Goal: Use online tool/utility: Use online tool/utility

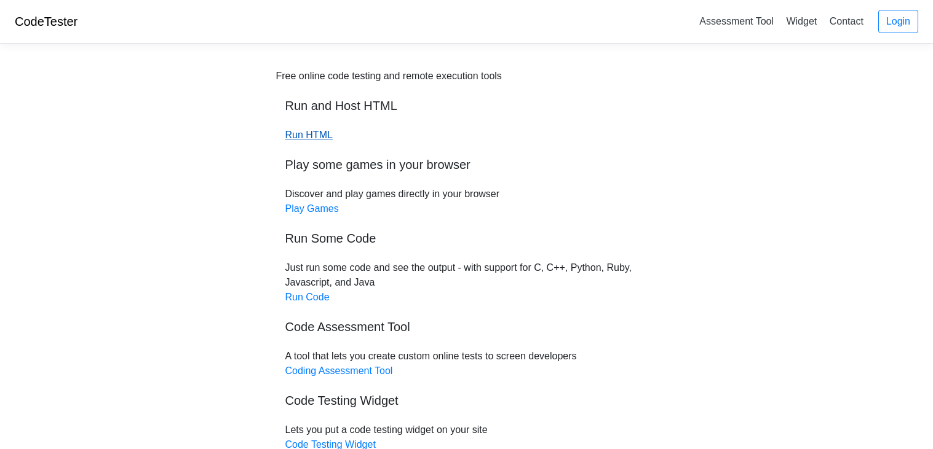
click at [300, 135] on link "Run HTML" at bounding box center [308, 135] width 47 height 10
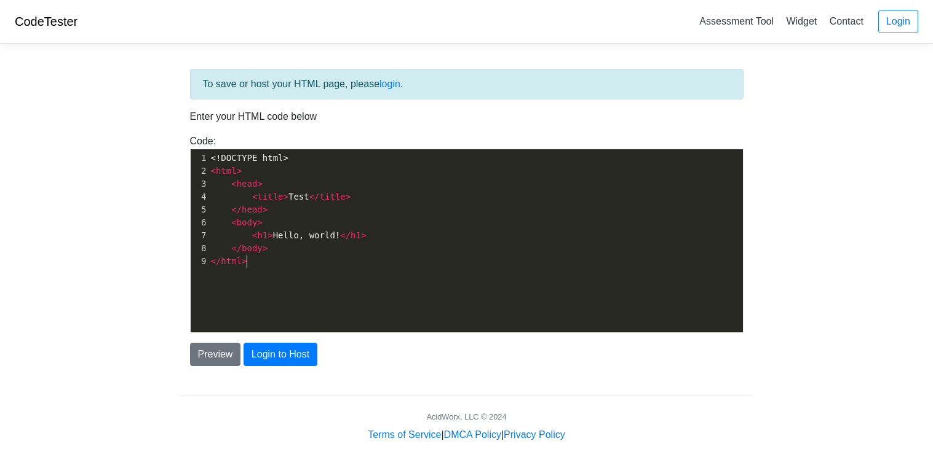
scroll to position [4, 0]
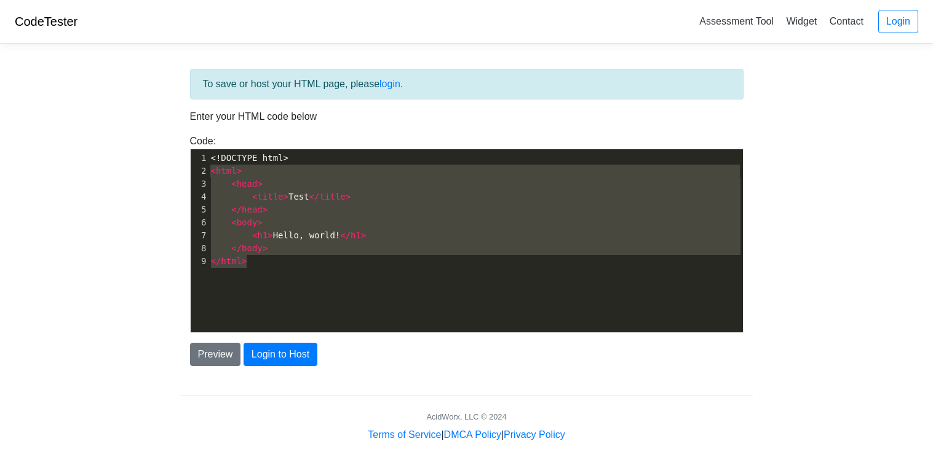
type textarea "<!DOCTYPE html> <html> <head> <title>Test</title> </head> <body> <h1>Hello, wor…"
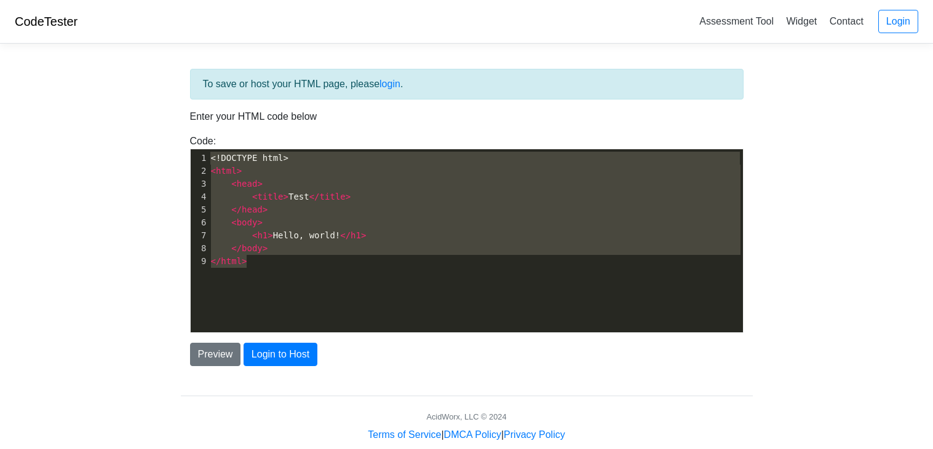
drag, startPoint x: 363, startPoint y: 267, endPoint x: 4, endPoint y: 162, distance: 373.9
click at [4, 162] on body "CodeTester Assessment Tool Widget Contact Login To save or host your HTML page,…" at bounding box center [466, 221] width 933 height 443
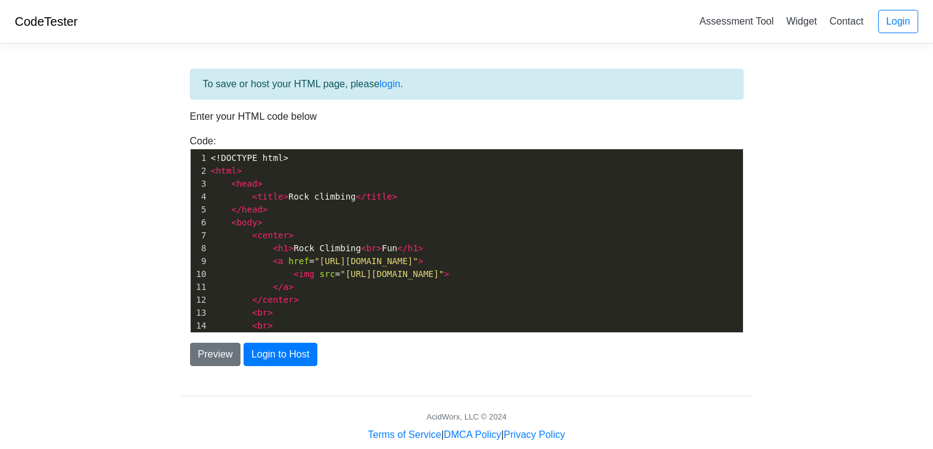
scroll to position [299, 0]
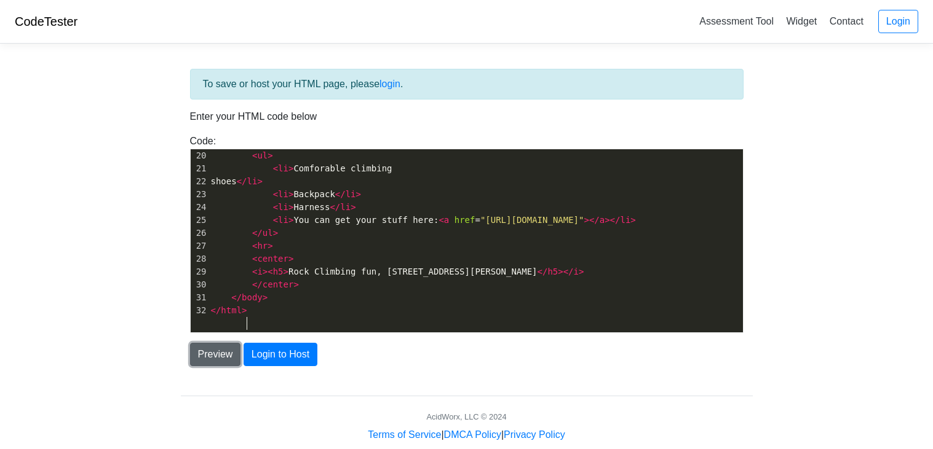
click at [215, 354] on button "Preview" at bounding box center [215, 354] width 51 height 23
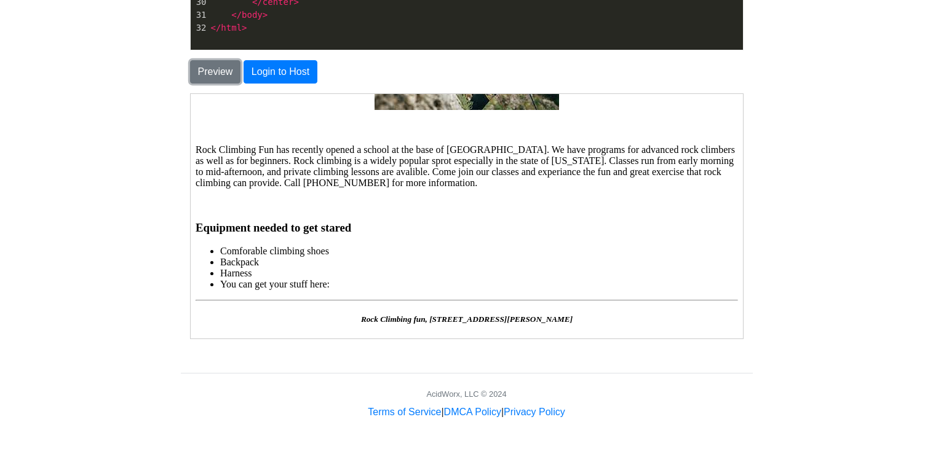
scroll to position [166, 0]
click at [338, 276] on li "Harness" at bounding box center [478, 272] width 518 height 11
click at [328, 285] on li "You can get your stuff here:" at bounding box center [478, 283] width 518 height 11
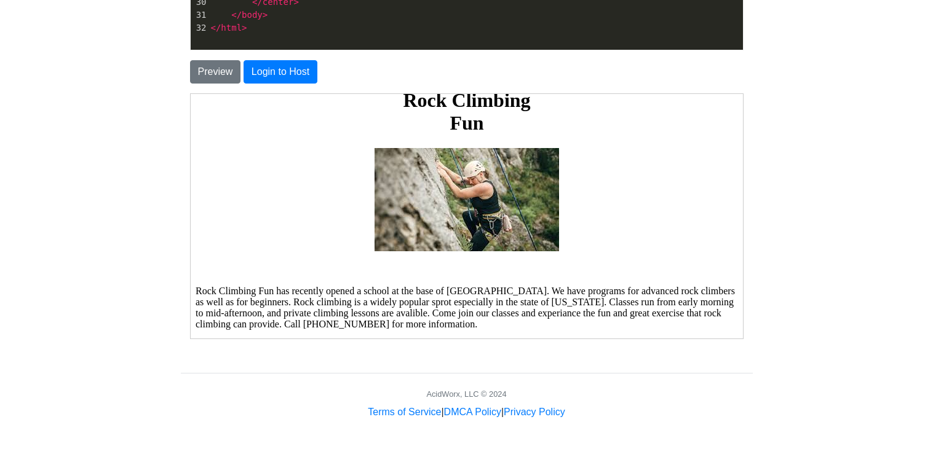
scroll to position [0, 0]
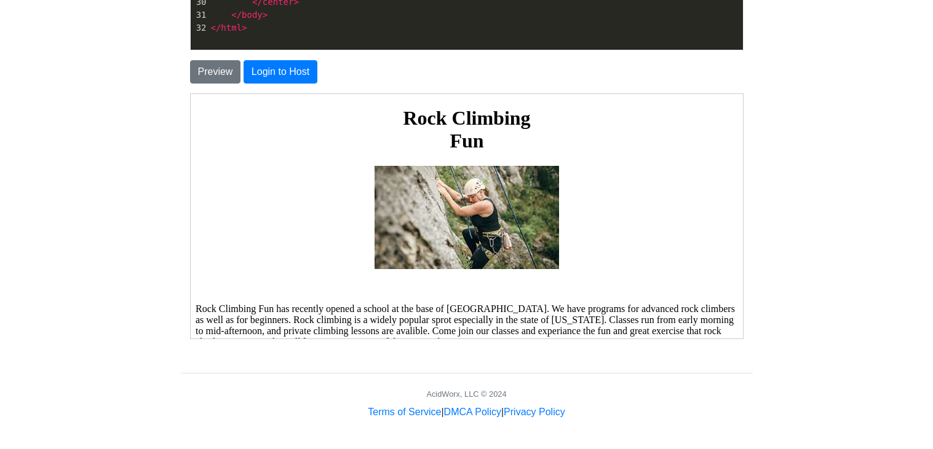
click at [428, 255] on img at bounding box center [465, 216] width 184 height 103
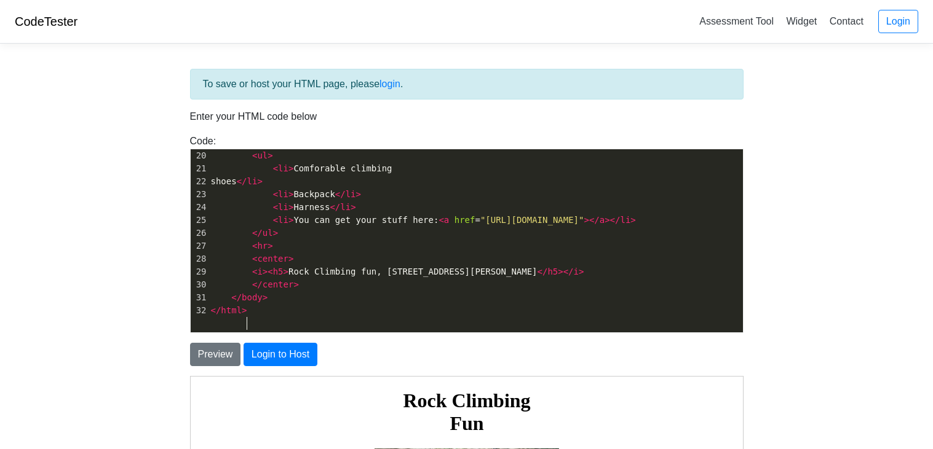
type textarea "<!DOCTYPE html> <html> <head> <title>Rock climbing</title> </head> <body> <cent…"
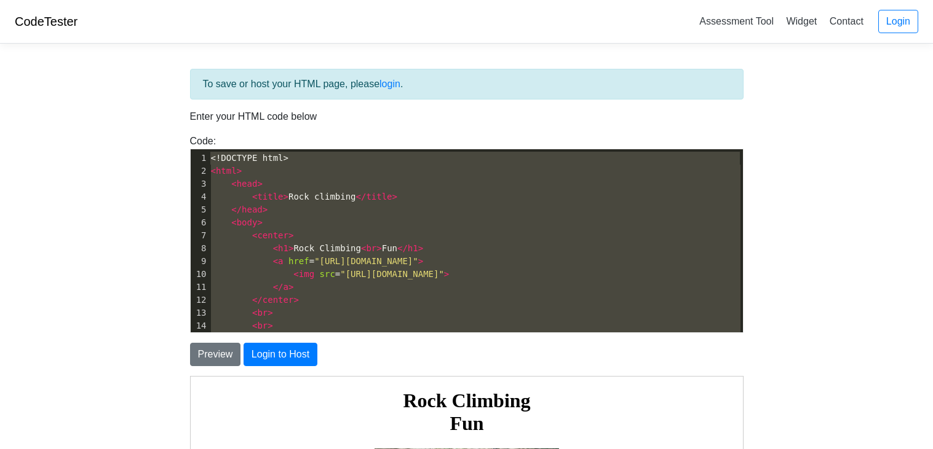
drag, startPoint x: 252, startPoint y: 322, endPoint x: 149, endPoint y: 68, distance: 273.9
click at [149, 68] on body "CodeTester Assessment Tool Widget Contact Login To save or host your HTML page,…" at bounding box center [466, 351] width 933 height 703
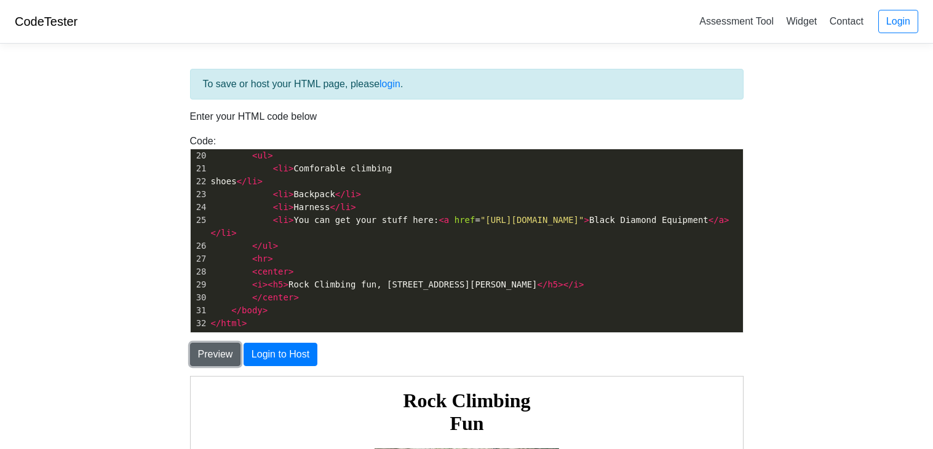
click at [224, 350] on button "Preview" at bounding box center [215, 354] width 51 height 23
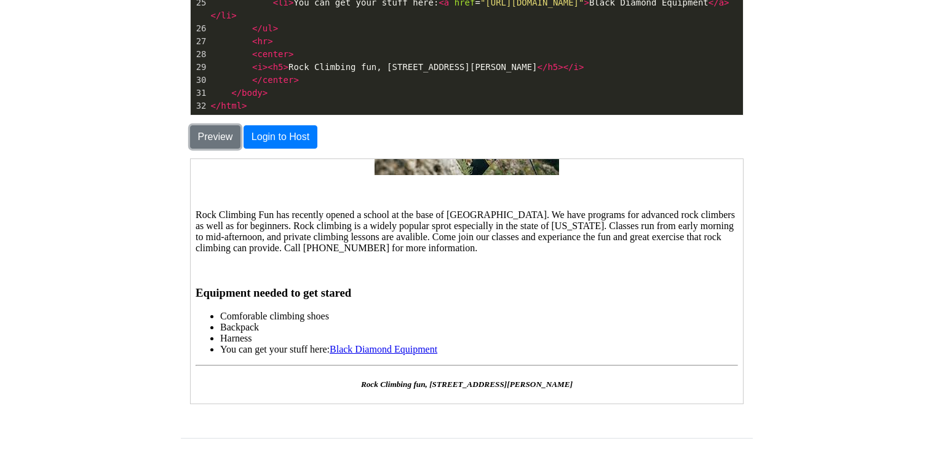
scroll to position [219, 0]
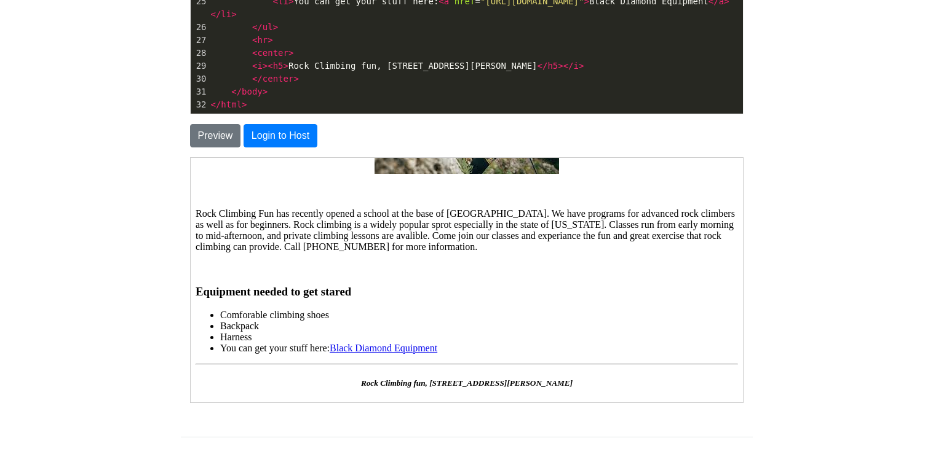
click at [365, 347] on link "Black Diamond Equipment" at bounding box center [382, 347] width 108 height 10
click at [205, 143] on button "Preview" at bounding box center [215, 135] width 51 height 23
click at [218, 139] on button "Preview" at bounding box center [215, 135] width 51 height 23
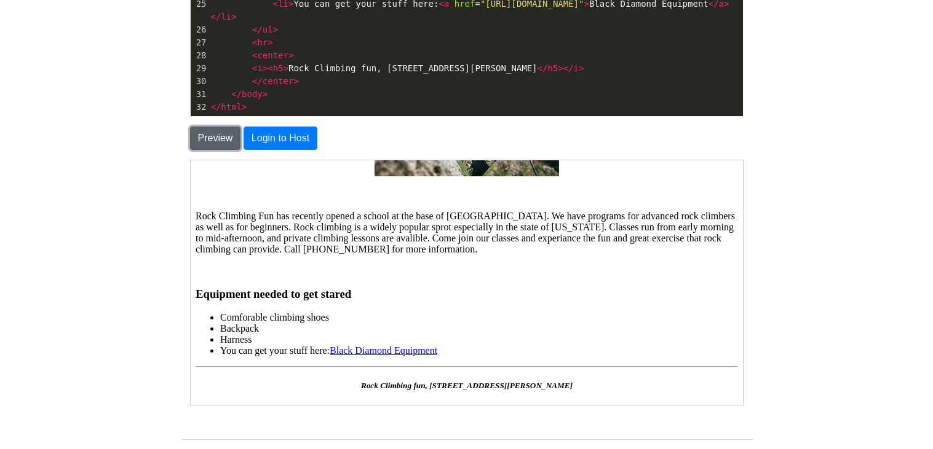
click at [224, 148] on button "Preview" at bounding box center [215, 138] width 51 height 23
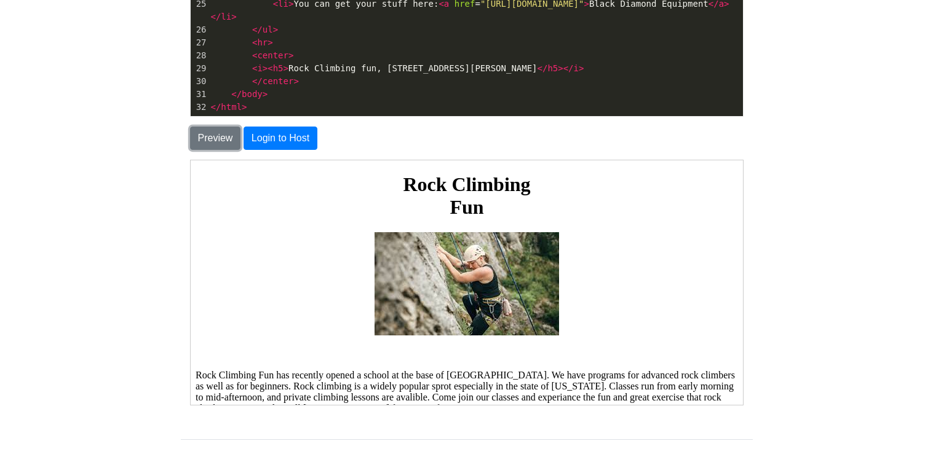
scroll to position [166, 0]
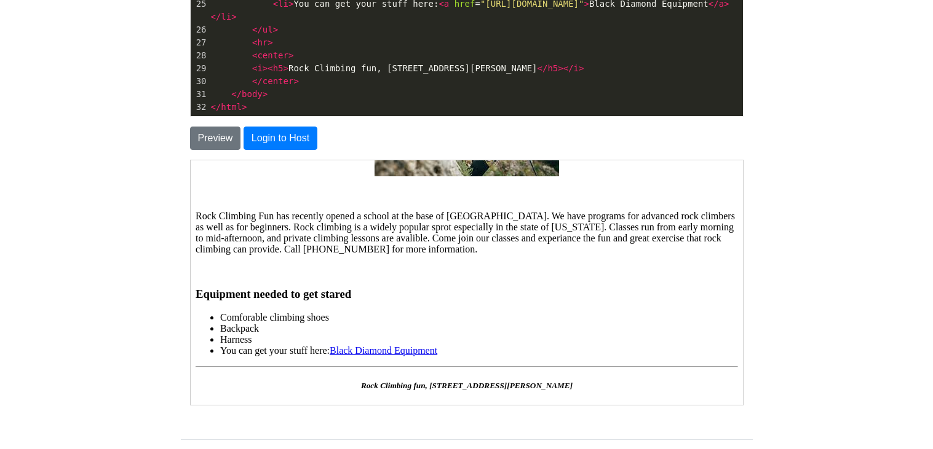
click at [348, 345] on link "Black Diamond Equipment" at bounding box center [382, 350] width 108 height 10
click at [200, 144] on button "Preview" at bounding box center [215, 138] width 51 height 23
click at [227, 133] on button "Preview" at bounding box center [215, 138] width 51 height 23
